Goal: Information Seeking & Learning: Check status

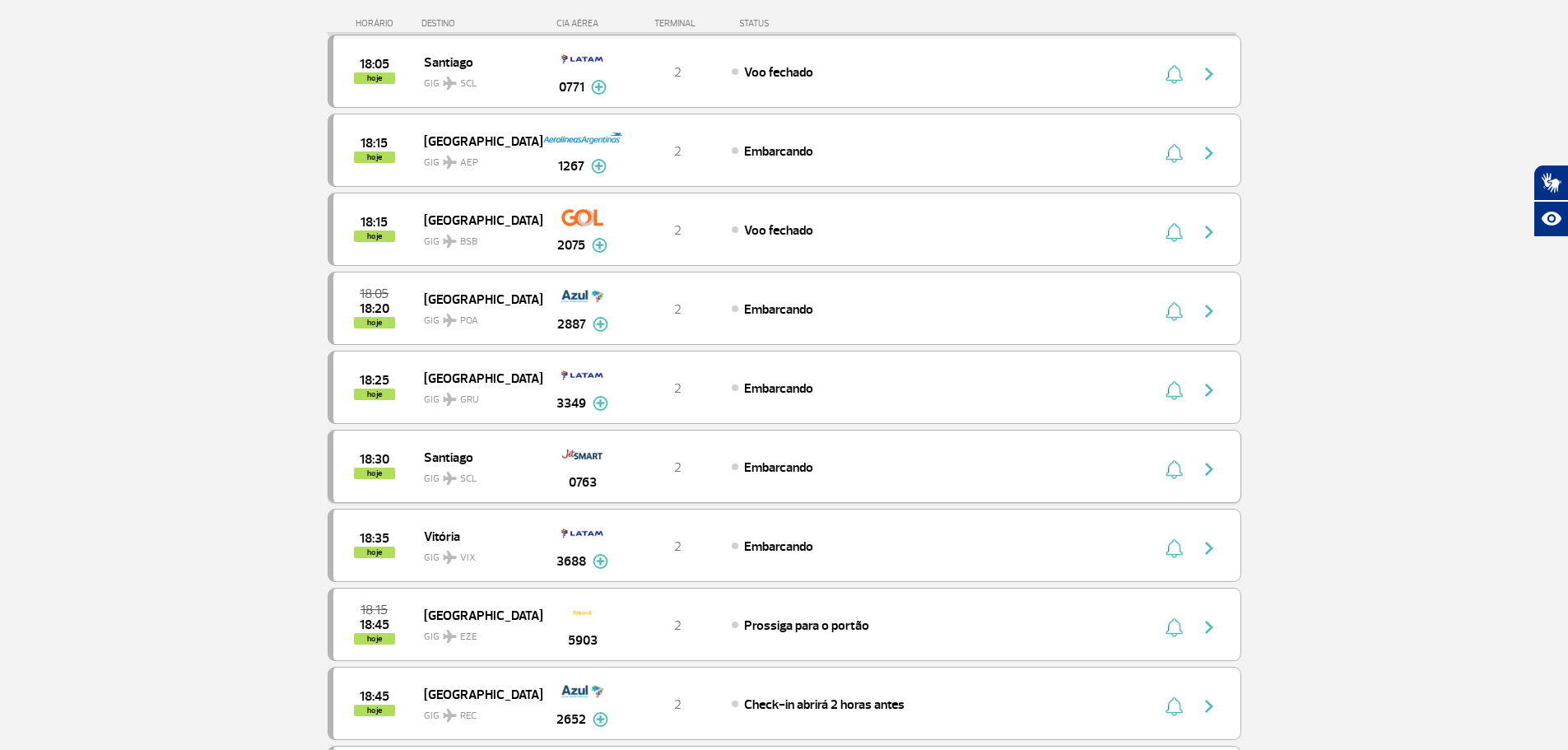
scroll to position [165, 0]
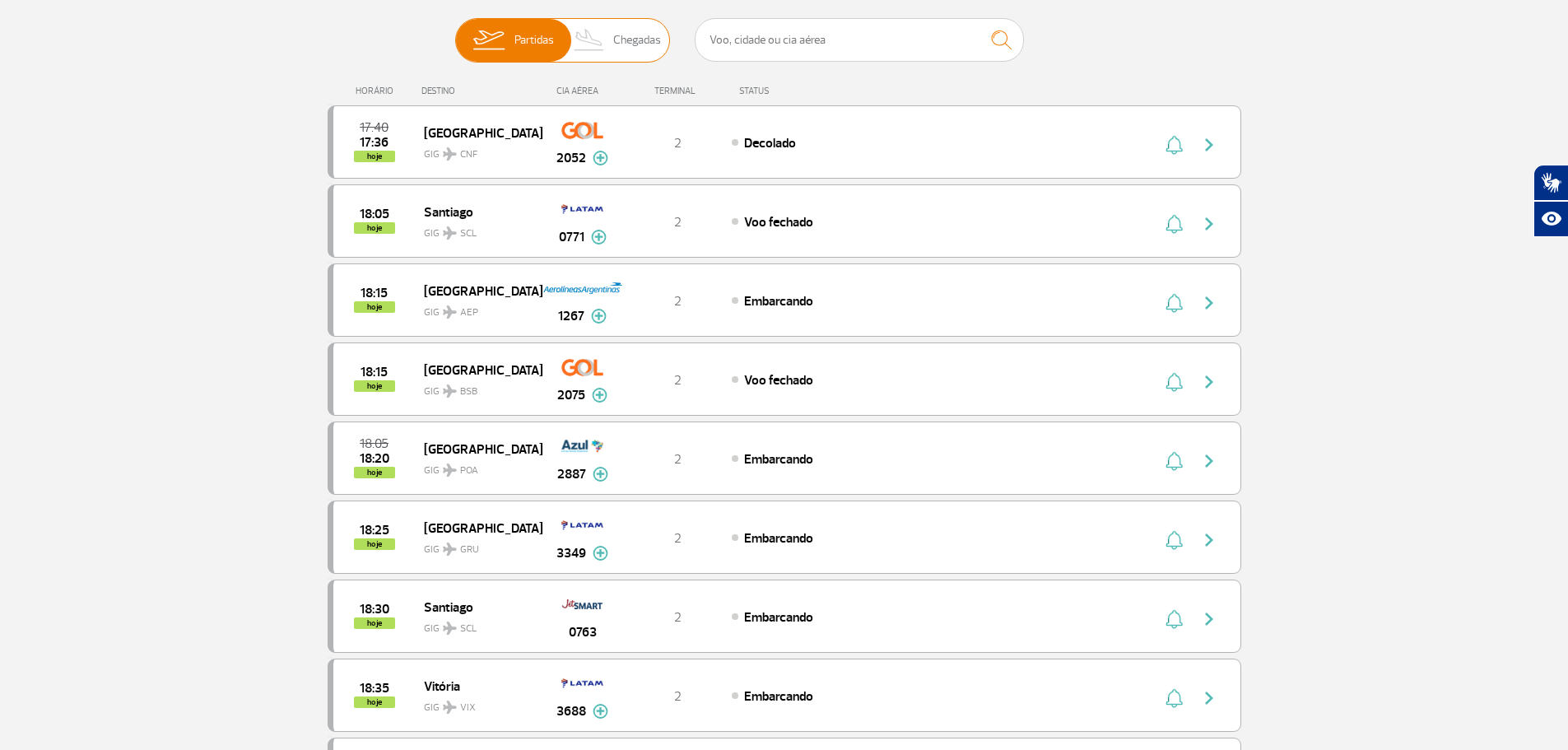
click at [625, 35] on span "Chegadas" at bounding box center [637, 40] width 47 height 43
click at [455, 32] on input "Partidas Chegadas" at bounding box center [455, 32] width 0 height 0
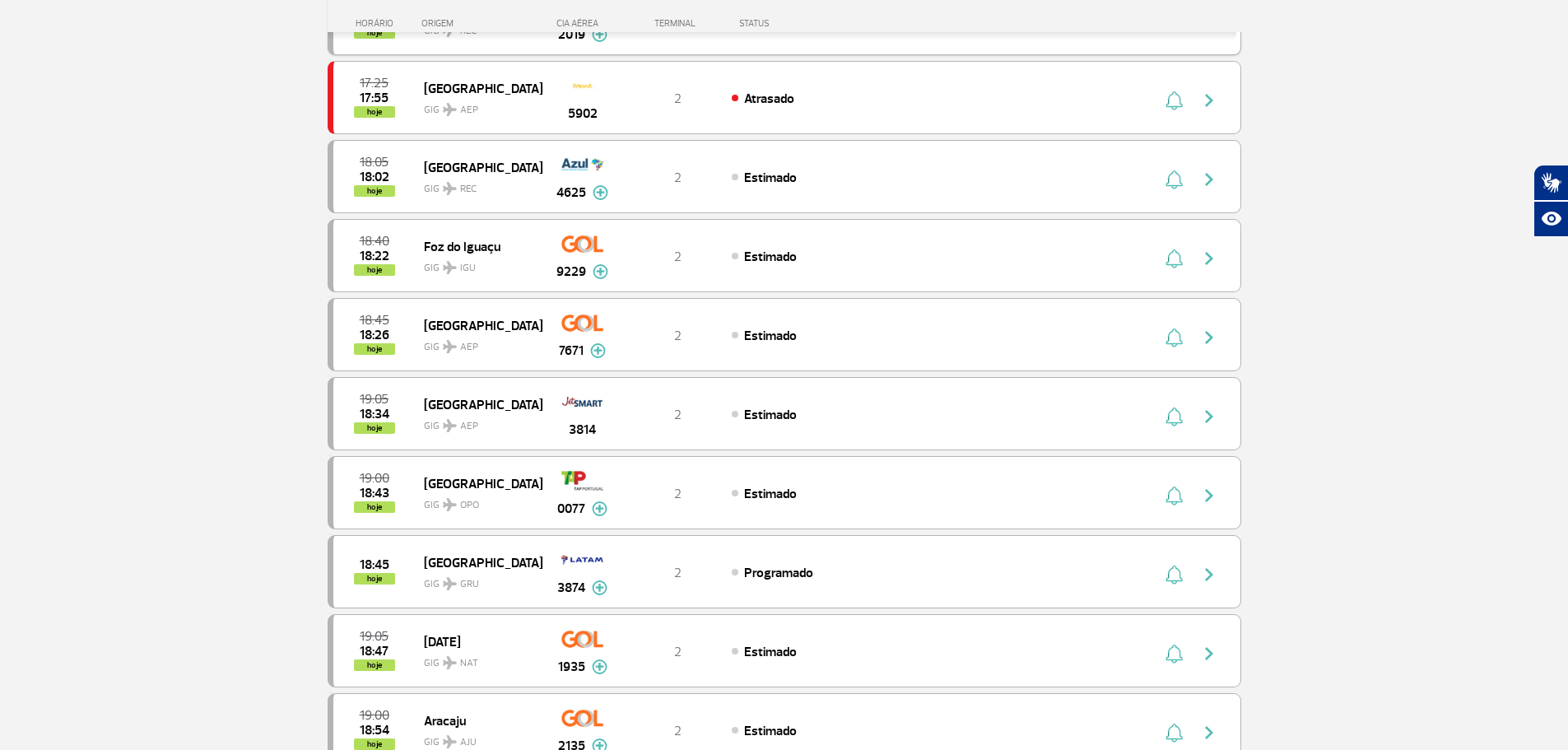
scroll to position [659, 0]
